Goal: Task Accomplishment & Management: Use online tool/utility

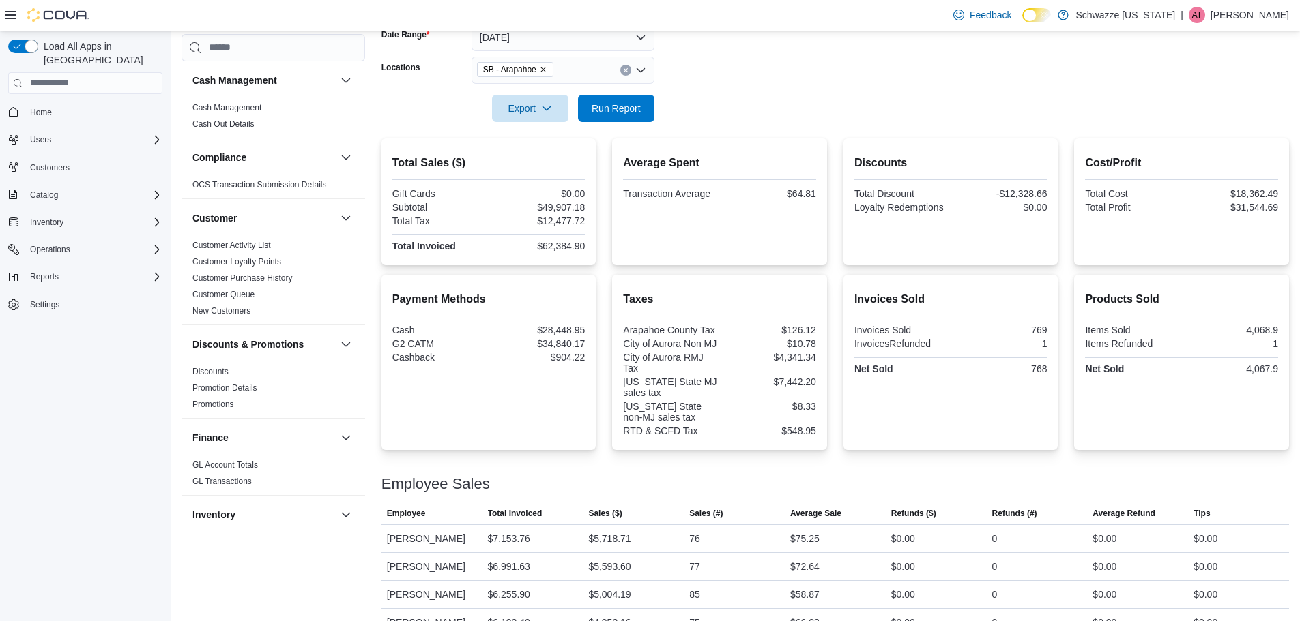
scroll to position [910, 0]
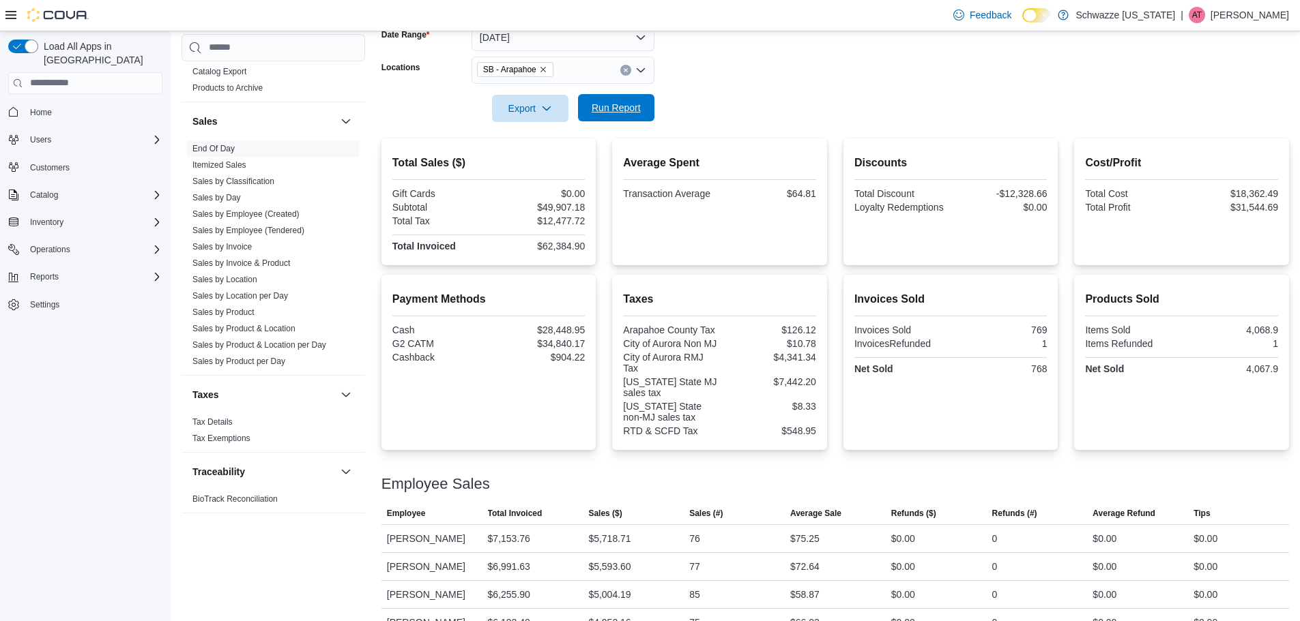
click at [617, 106] on span "Run Report" at bounding box center [615, 108] width 49 height 14
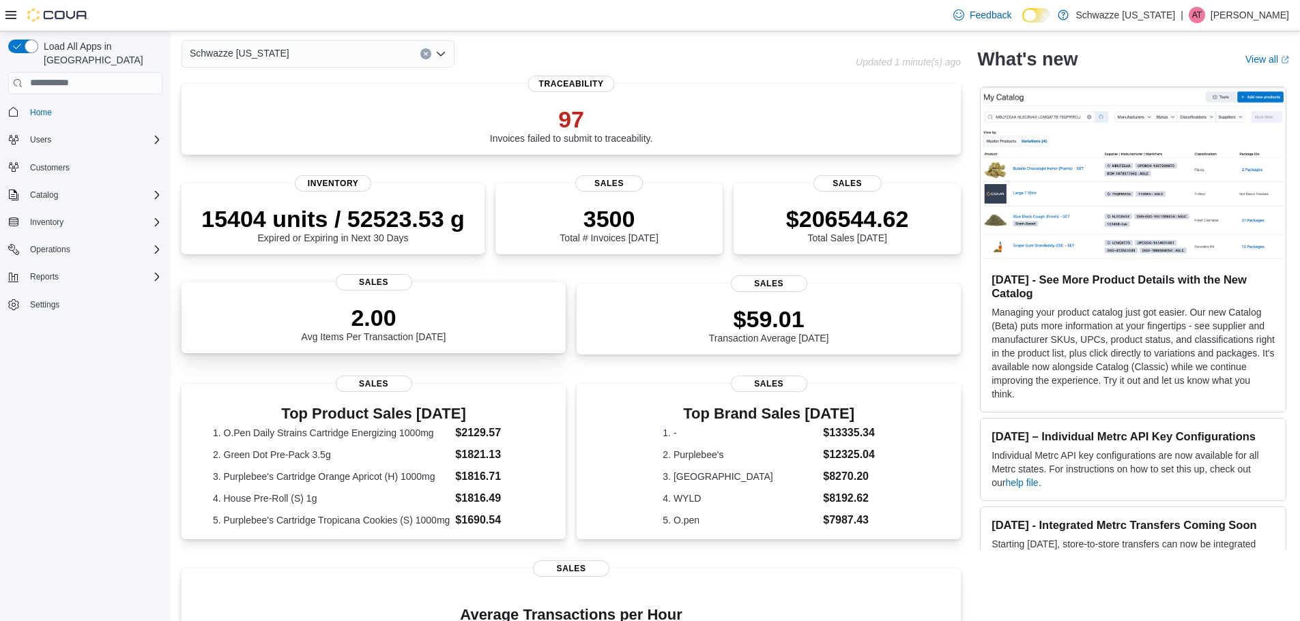
scroll to position [136, 0]
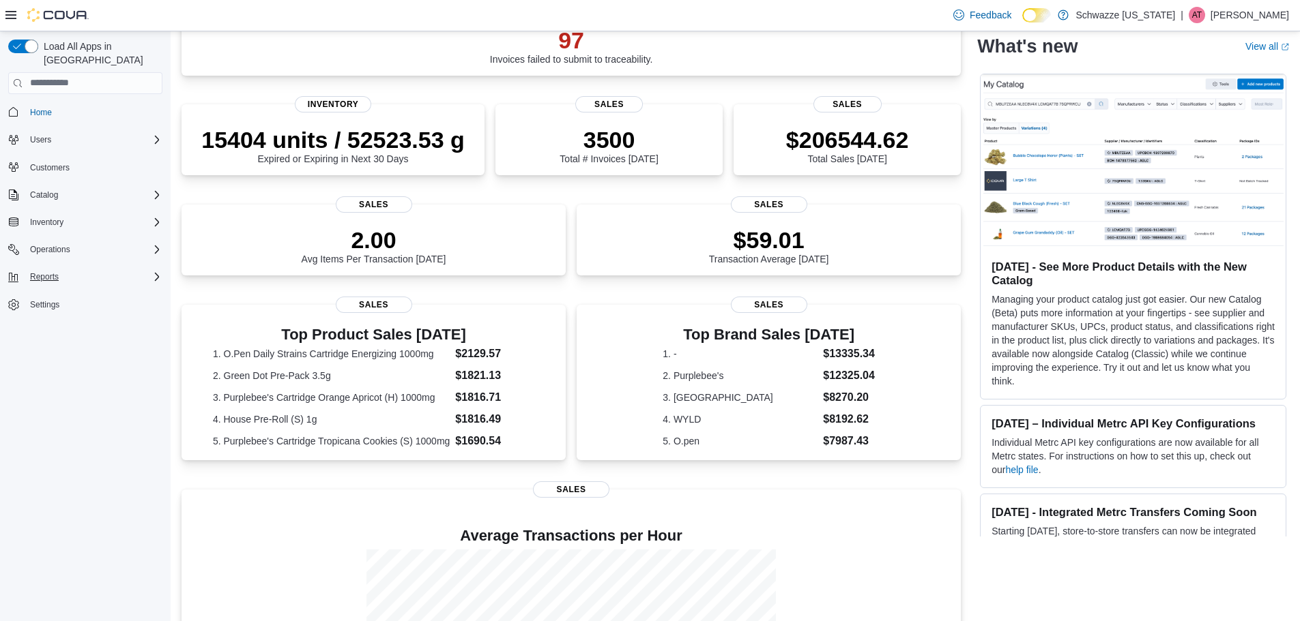
click at [74, 269] on div "Reports" at bounding box center [94, 277] width 138 height 16
click at [48, 367] on span "Reports" at bounding box center [39, 372] width 29 height 11
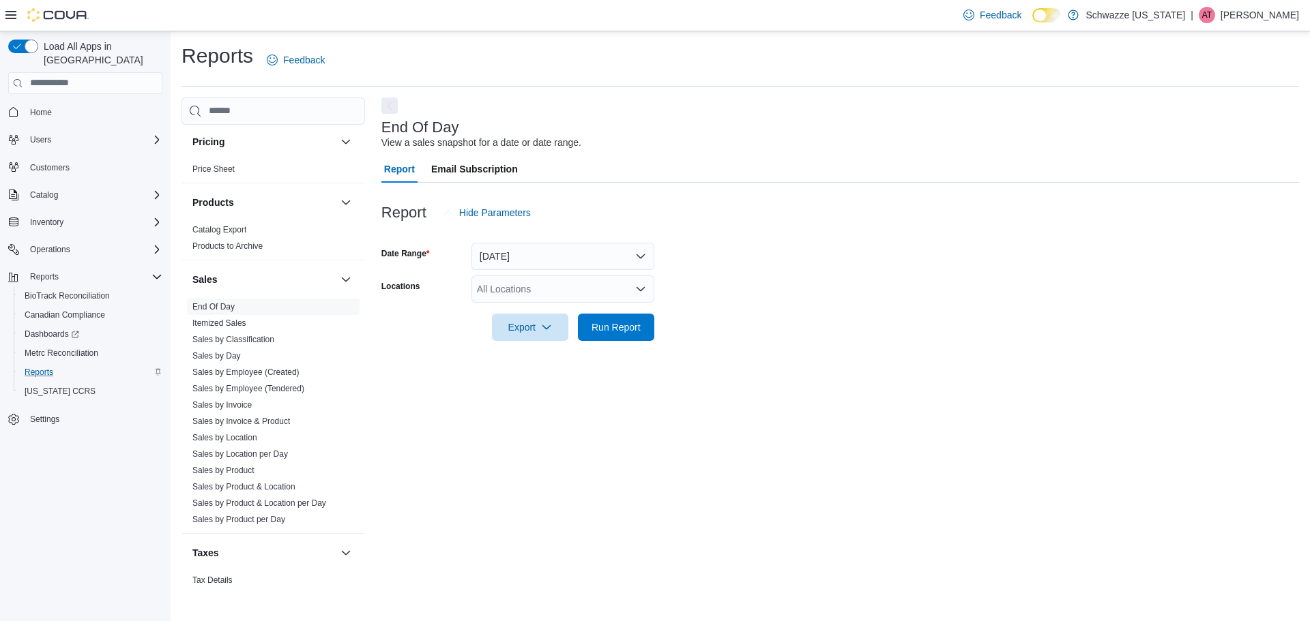
scroll to position [819, 0]
click at [257, 384] on link "Sales by Employee (Tendered)" at bounding box center [248, 386] width 112 height 10
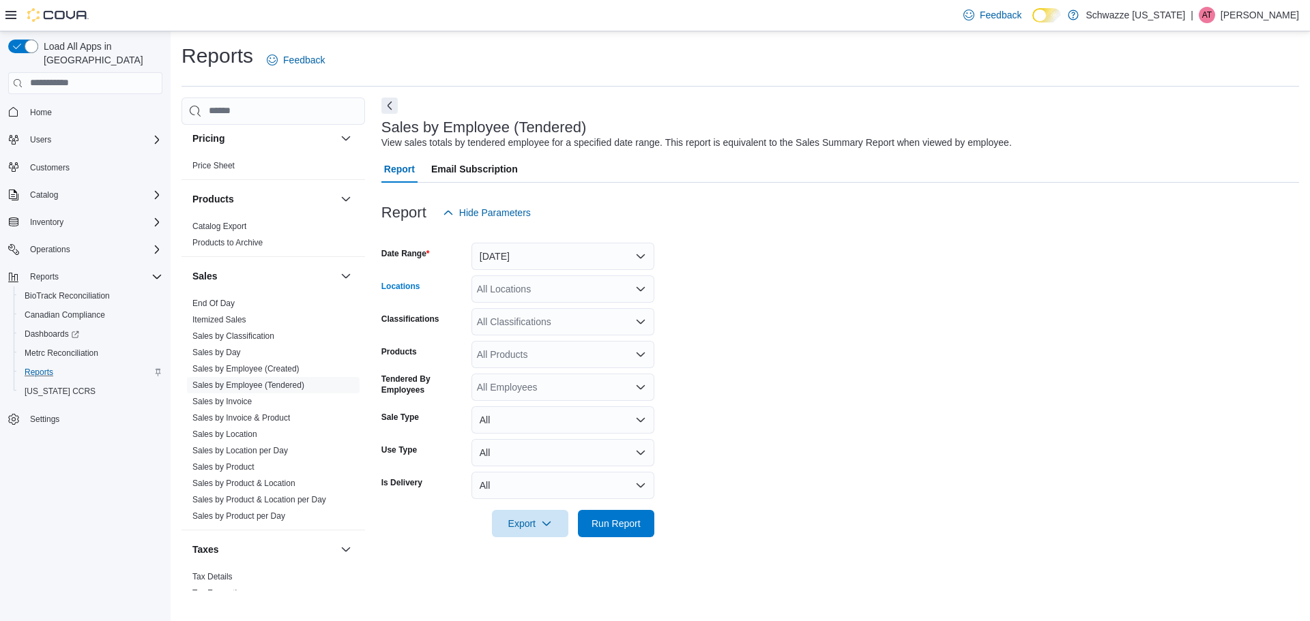
click at [556, 298] on div "All Locations" at bounding box center [562, 289] width 183 height 27
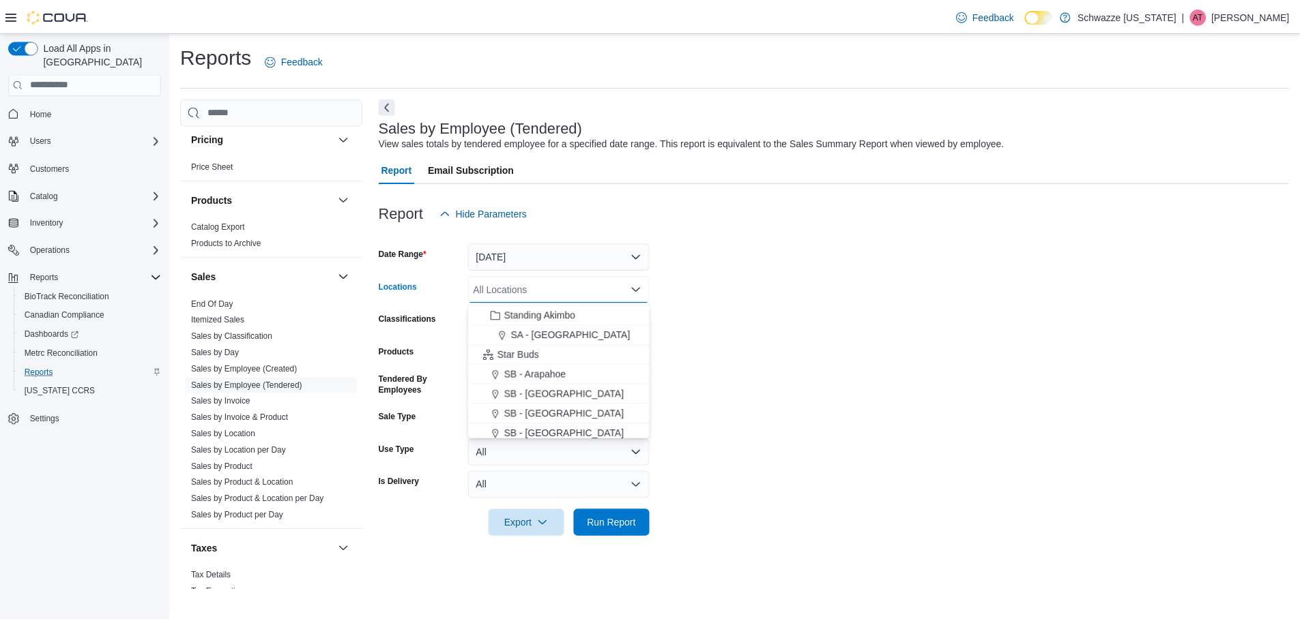
scroll to position [136, 0]
click at [552, 372] on span "SB - Arapahoe" at bounding box center [539, 374] width 62 height 14
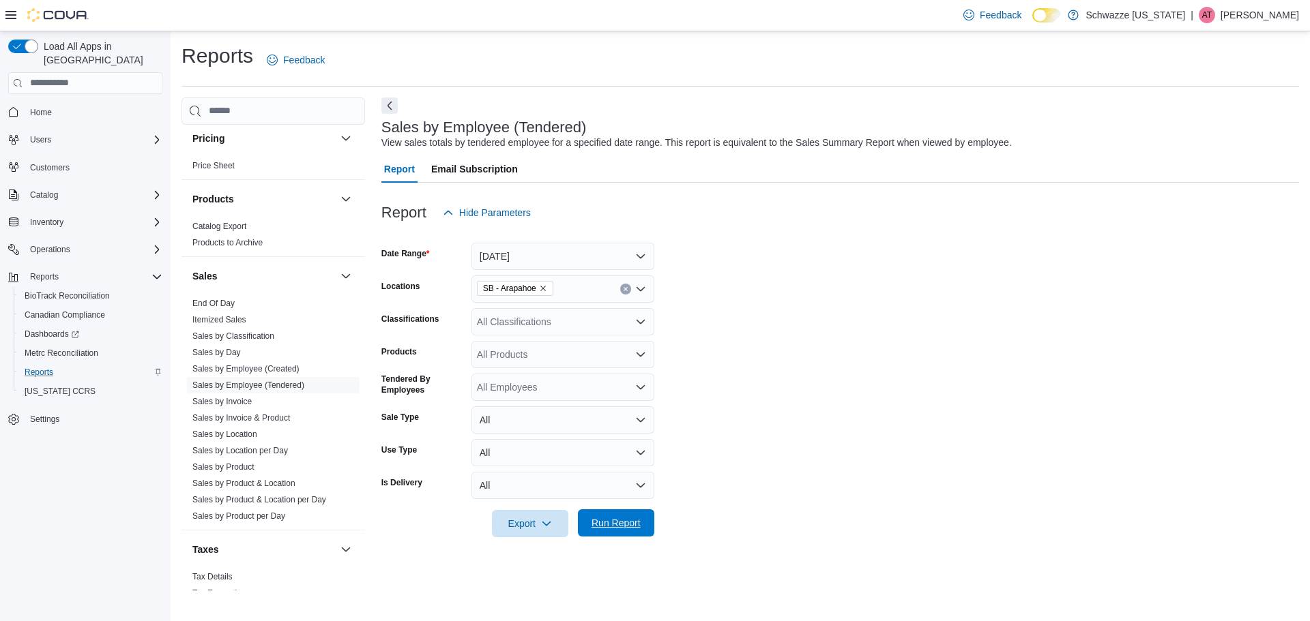
click at [606, 531] on span "Run Report" at bounding box center [616, 523] width 60 height 27
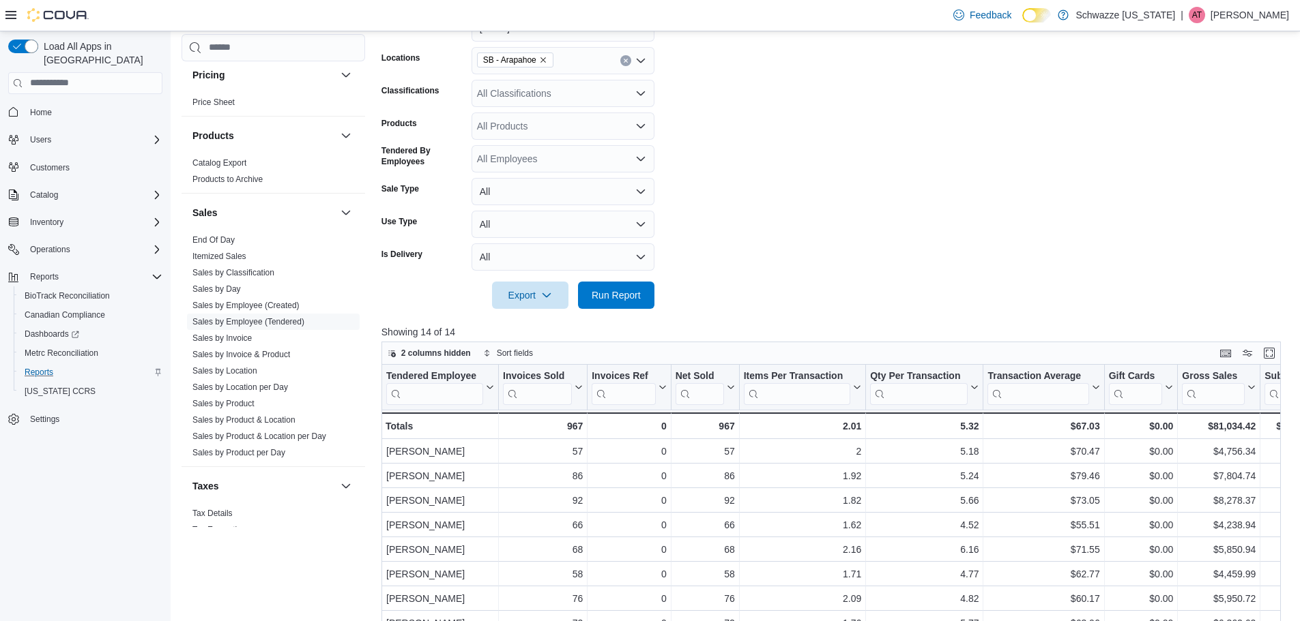
scroll to position [184, 0]
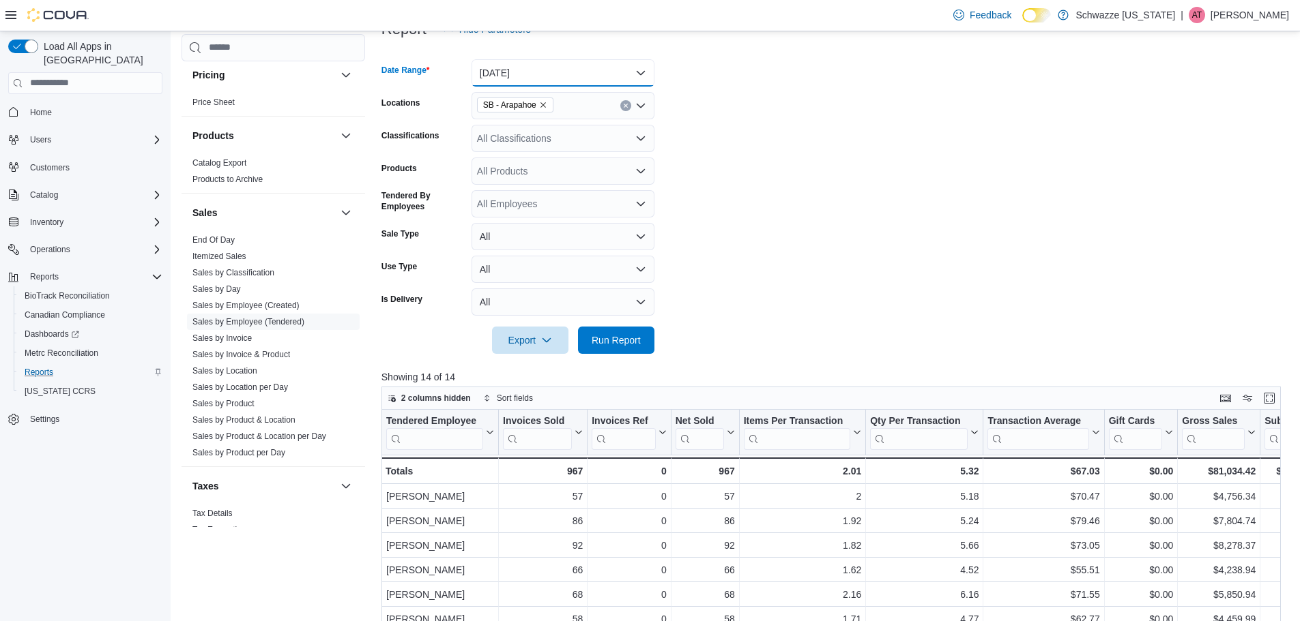
click at [615, 62] on button "[DATE]" at bounding box center [562, 72] width 183 height 27
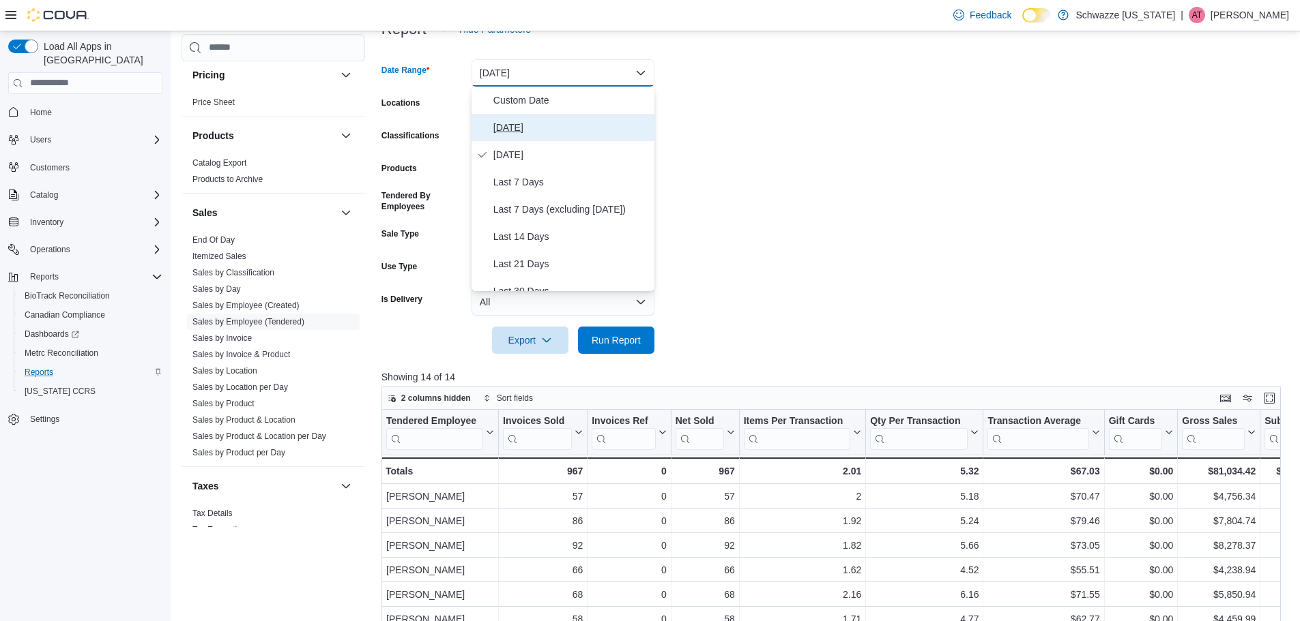
click at [585, 128] on span "[DATE]" at bounding box center [571, 127] width 156 height 16
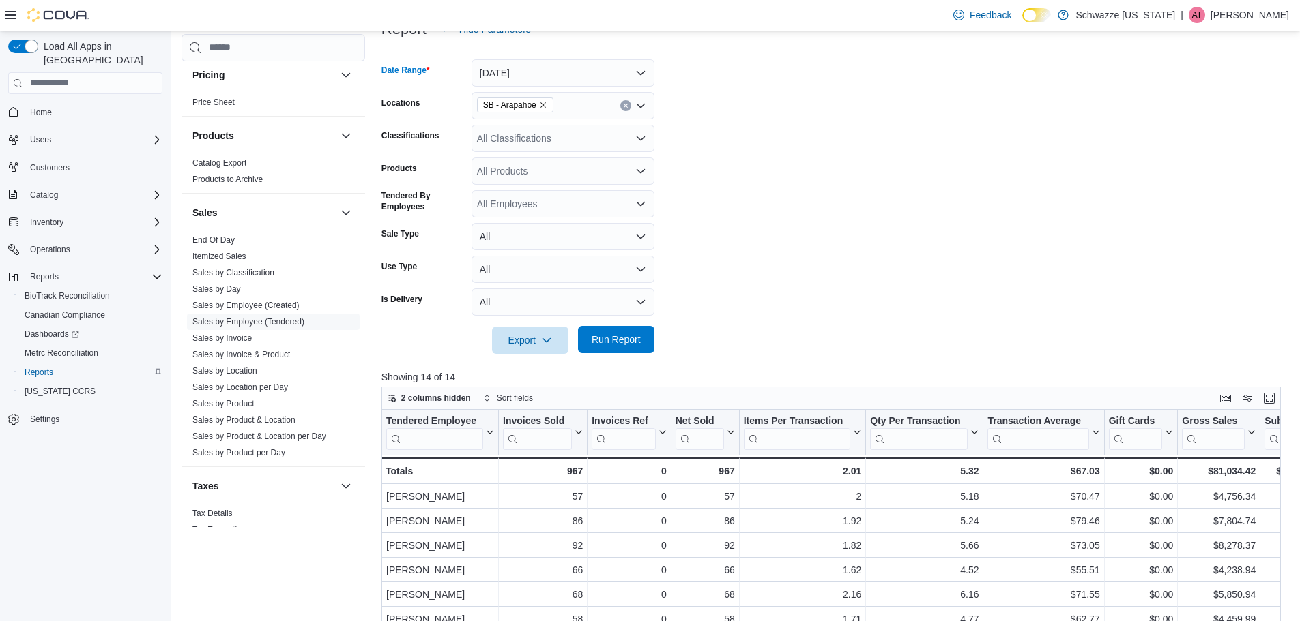
click at [616, 350] on span "Run Report" at bounding box center [616, 339] width 60 height 27
